Goal: Information Seeking & Learning: Check status

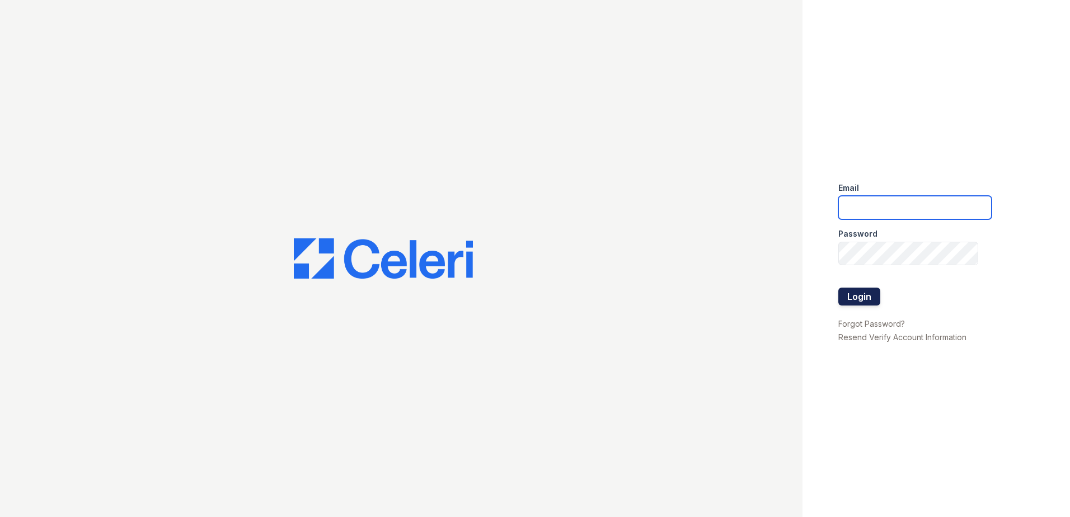
type input "[EMAIL_ADDRESS][DOMAIN_NAME]"
click at [867, 301] on button "Login" at bounding box center [860, 297] width 42 height 18
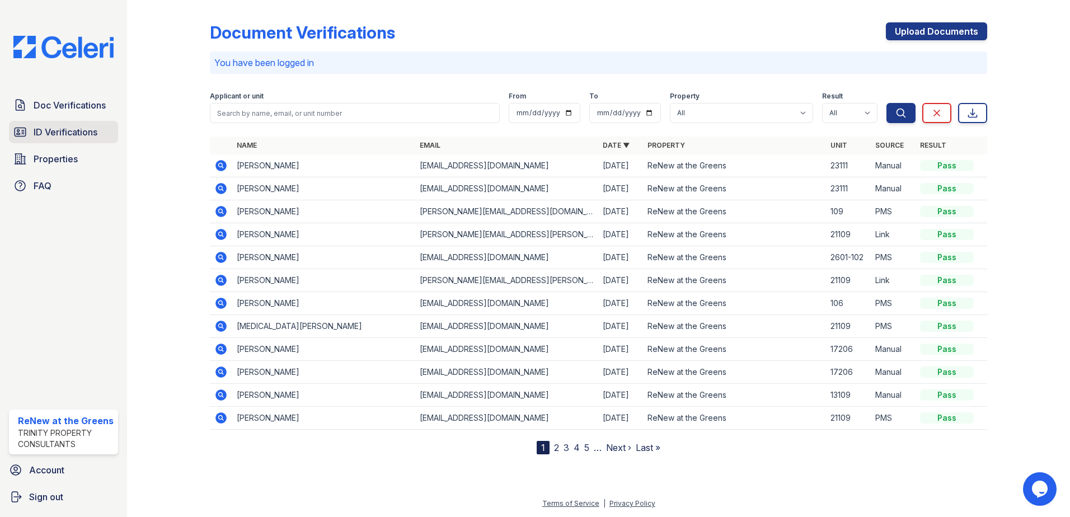
click at [85, 131] on span "ID Verifications" at bounding box center [66, 131] width 64 height 13
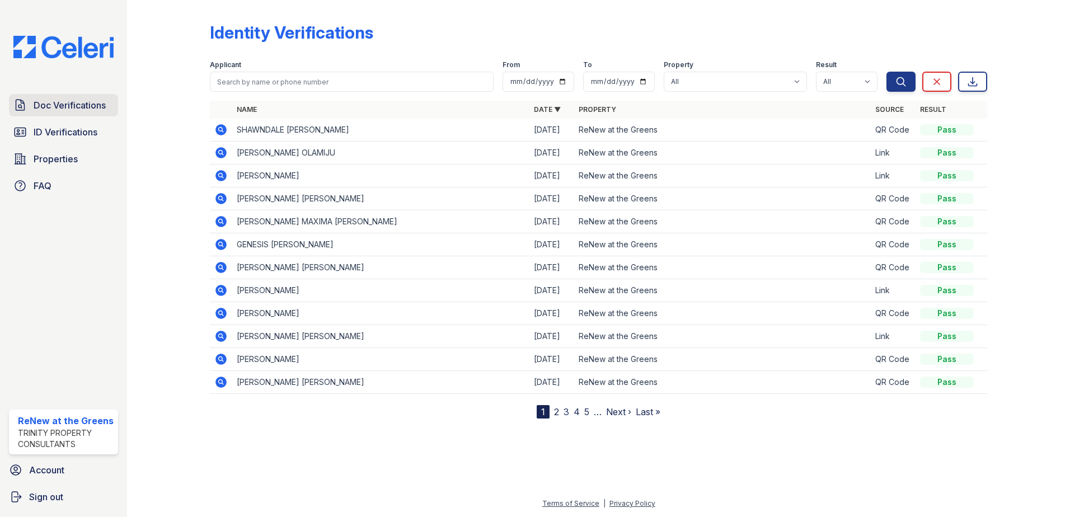
click at [87, 112] on span "Doc Verifications" at bounding box center [70, 105] width 72 height 13
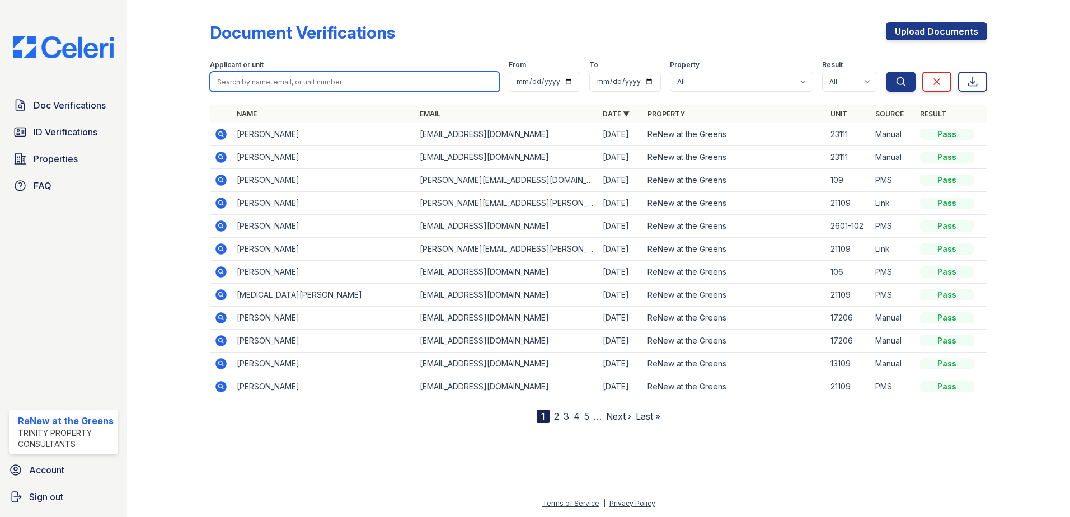
click at [256, 81] on input "search" at bounding box center [355, 82] width 290 height 20
type input "ol"
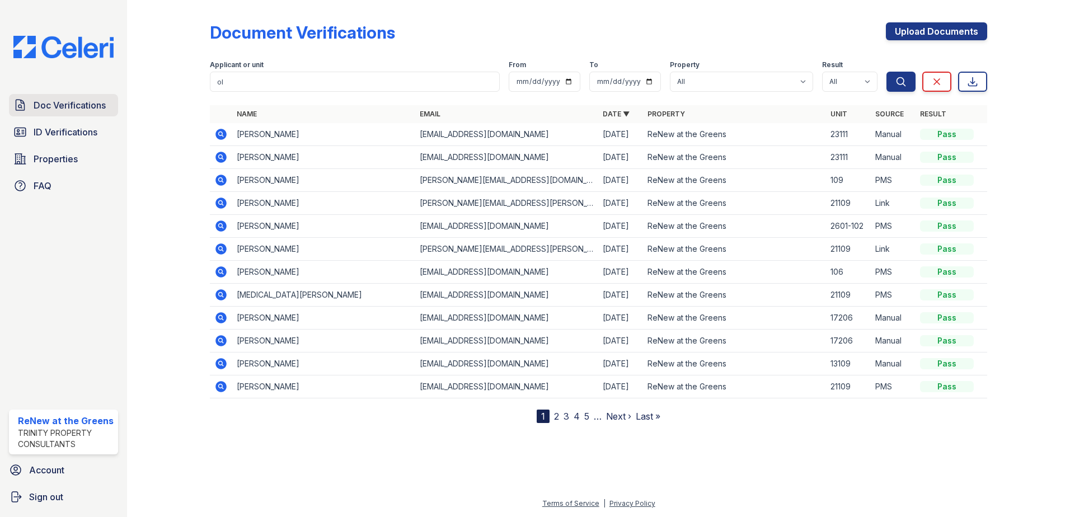
click at [69, 105] on span "Doc Verifications" at bounding box center [70, 105] width 72 height 13
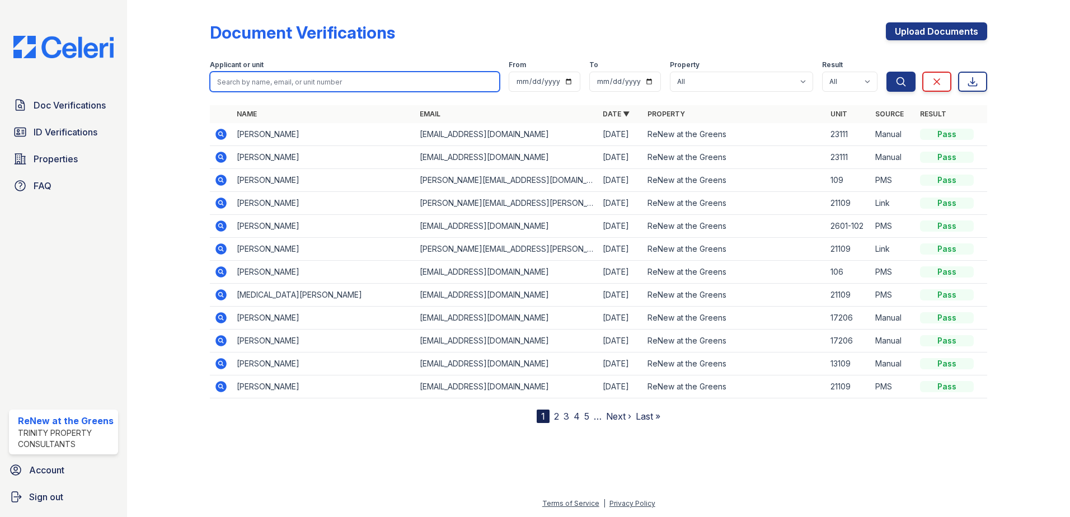
click at [250, 82] on input "search" at bounding box center [355, 82] width 290 height 20
type input "olu"
click at [887, 72] on button "Search" at bounding box center [901, 82] width 29 height 20
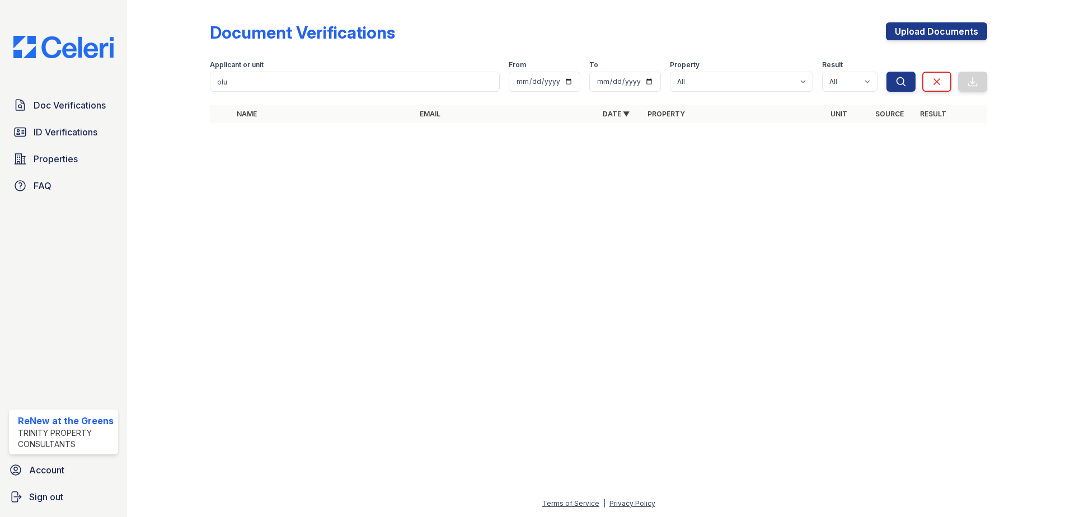
click at [396, 172] on div at bounding box center [599, 324] width 908 height 345
click at [75, 102] on span "Doc Verifications" at bounding box center [70, 105] width 72 height 13
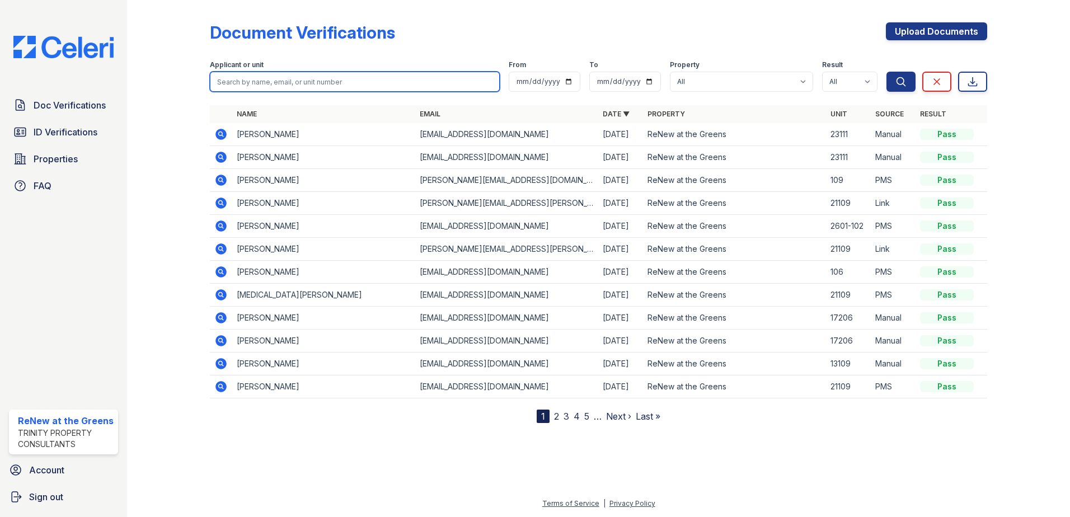
click at [274, 78] on input "search" at bounding box center [355, 82] width 290 height 20
click at [296, 82] on input "search" at bounding box center [355, 82] width 290 height 20
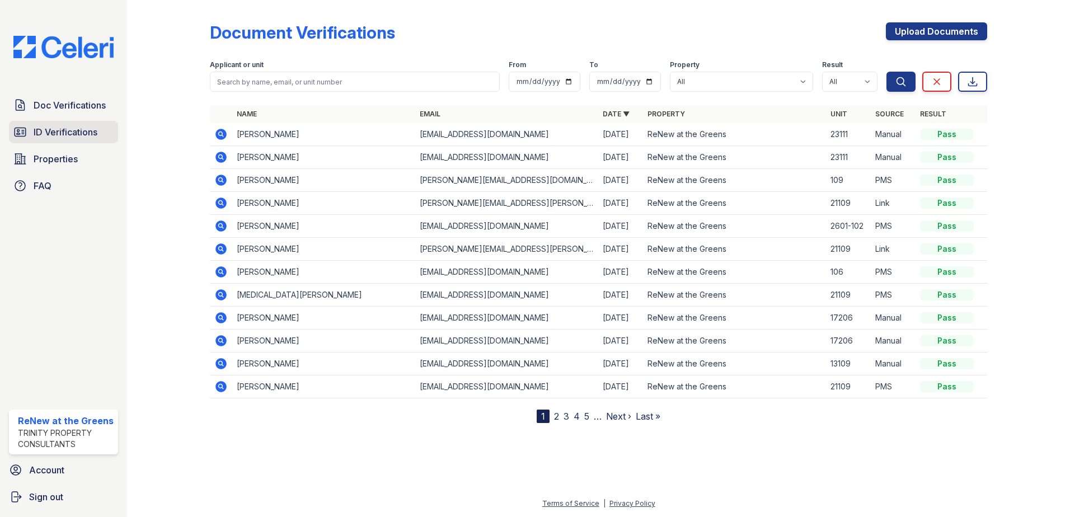
click at [51, 130] on span "ID Verifications" at bounding box center [66, 131] width 64 height 13
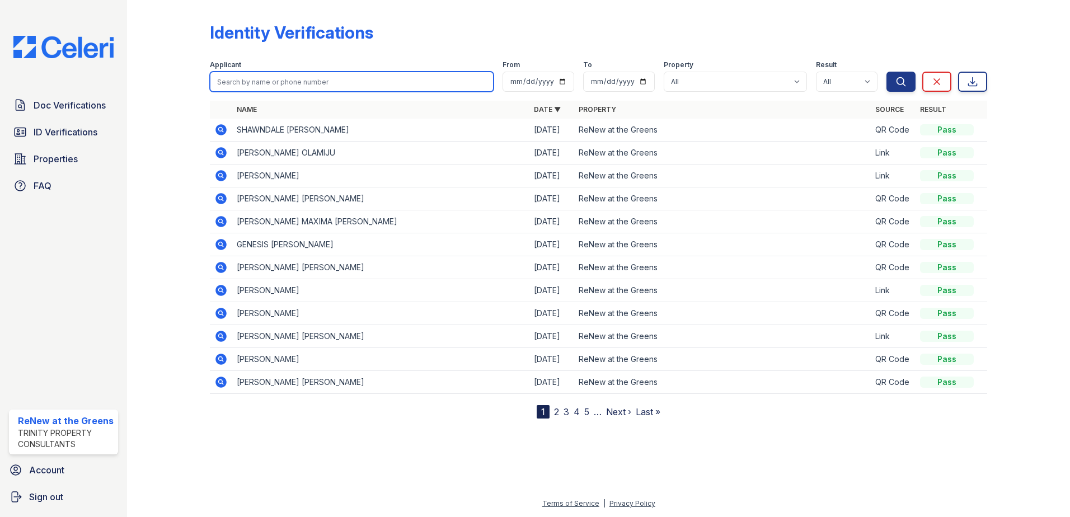
click at [278, 80] on input "search" at bounding box center [352, 82] width 284 height 20
type input "ste"
click at [552, 410] on nav "1 2 3 4 5 … Next › Last »" at bounding box center [599, 411] width 124 height 13
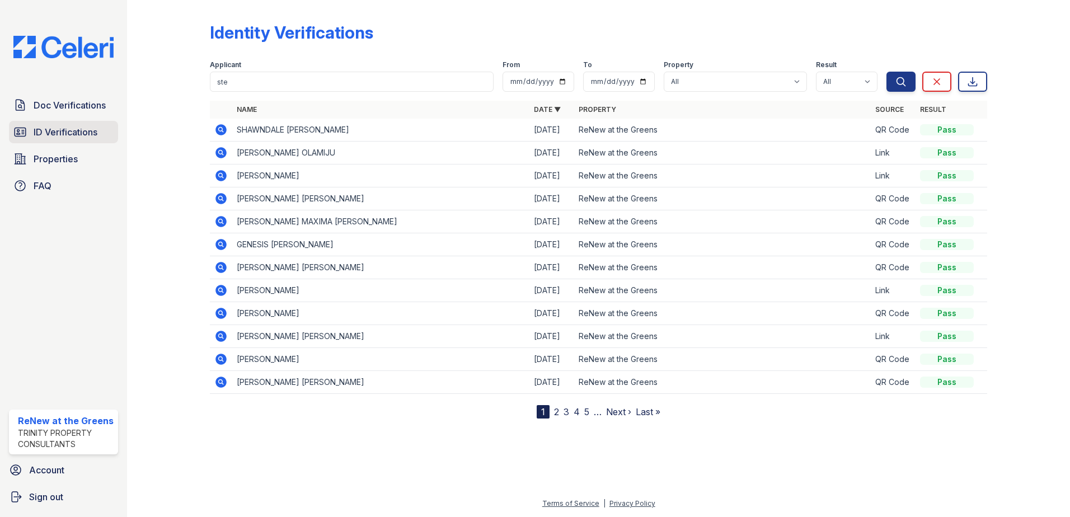
click at [68, 126] on span "ID Verifications" at bounding box center [66, 131] width 64 height 13
